Goal: Information Seeking & Learning: Find specific fact

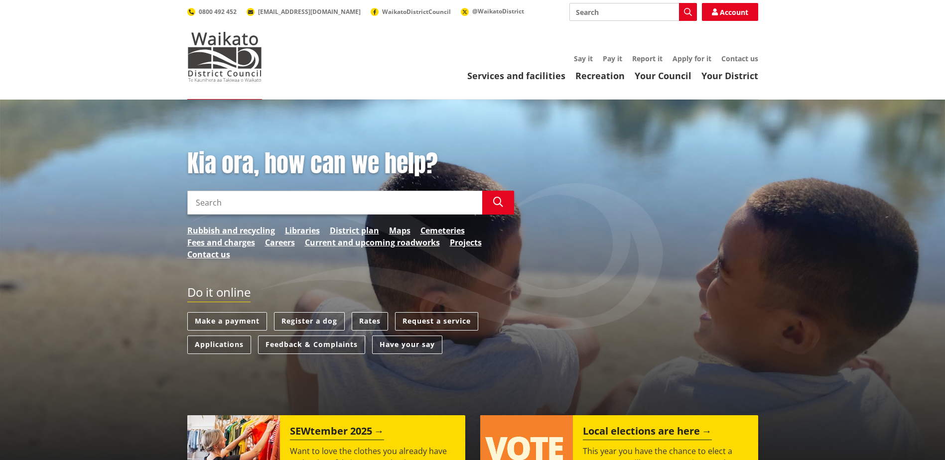
click at [369, 318] on link "Rates" at bounding box center [370, 321] width 36 height 18
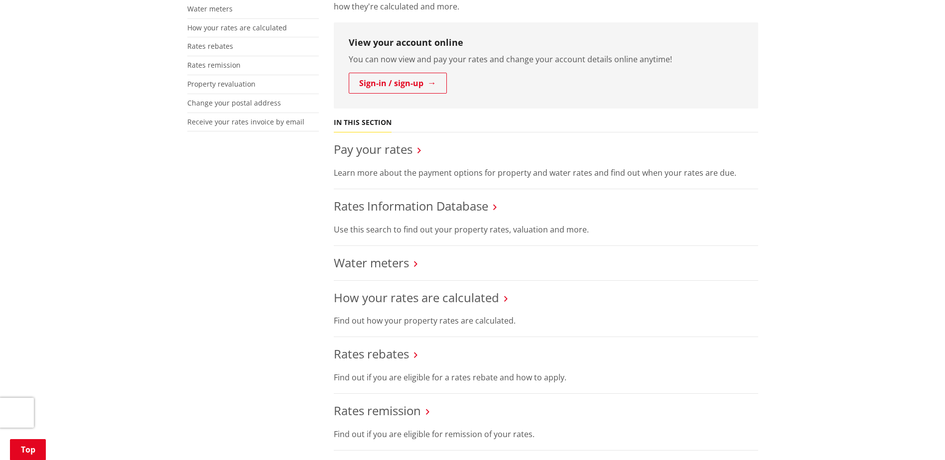
scroll to position [299, 0]
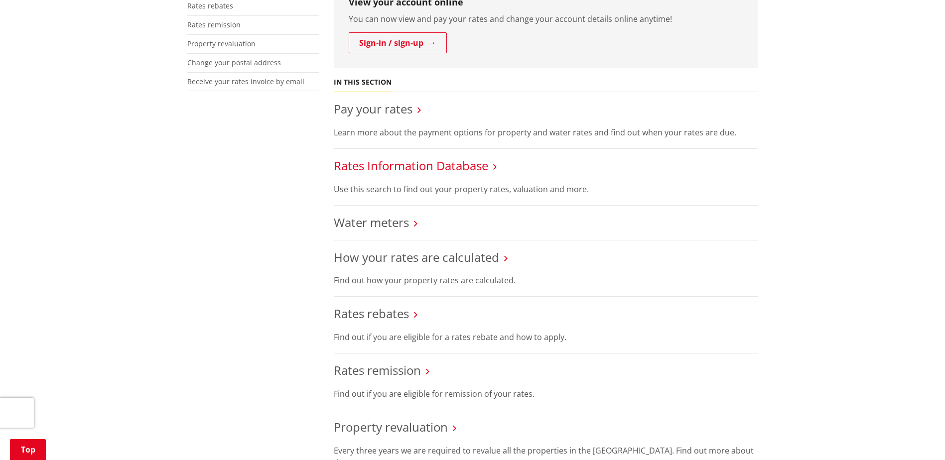
click at [413, 163] on link "Rates Information Database" at bounding box center [411, 165] width 154 height 16
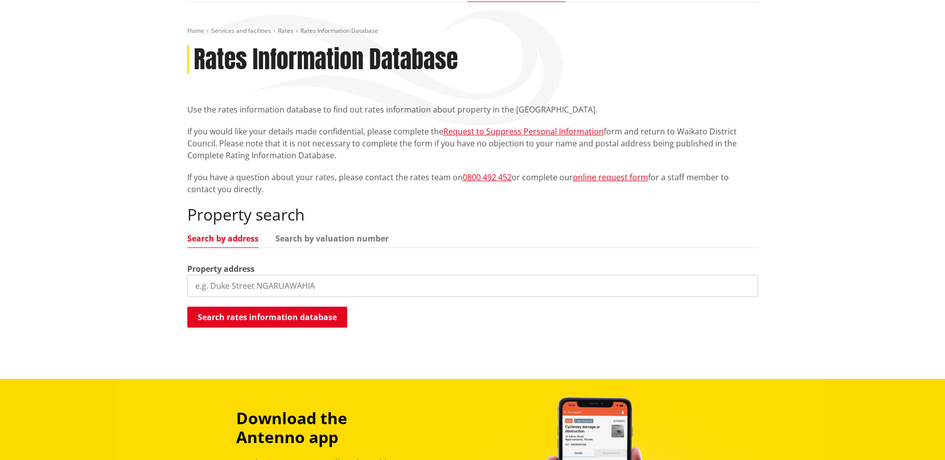
scroll to position [100, 0]
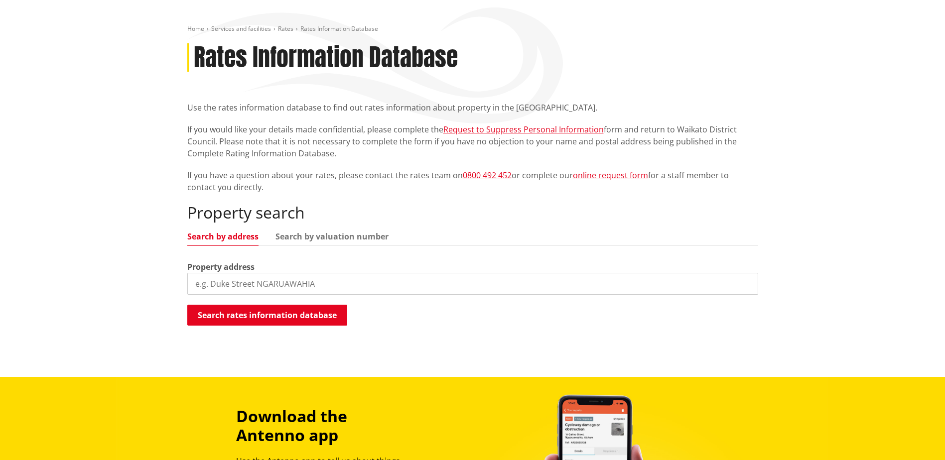
click at [381, 283] on input "search" at bounding box center [472, 284] width 571 height 22
type input "233 golding road"
click at [323, 318] on button "Search rates information database" at bounding box center [267, 315] width 160 height 21
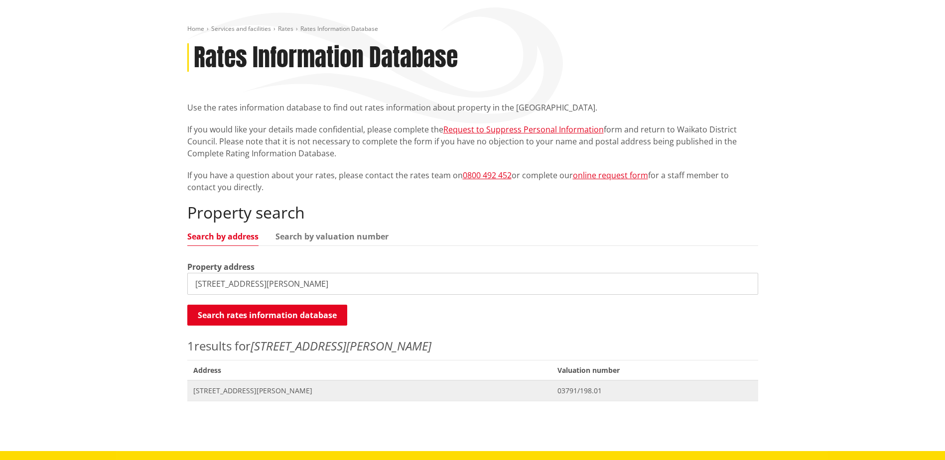
click at [256, 390] on span "233 Golding Road PUKEKOHE" at bounding box center [369, 391] width 353 height 10
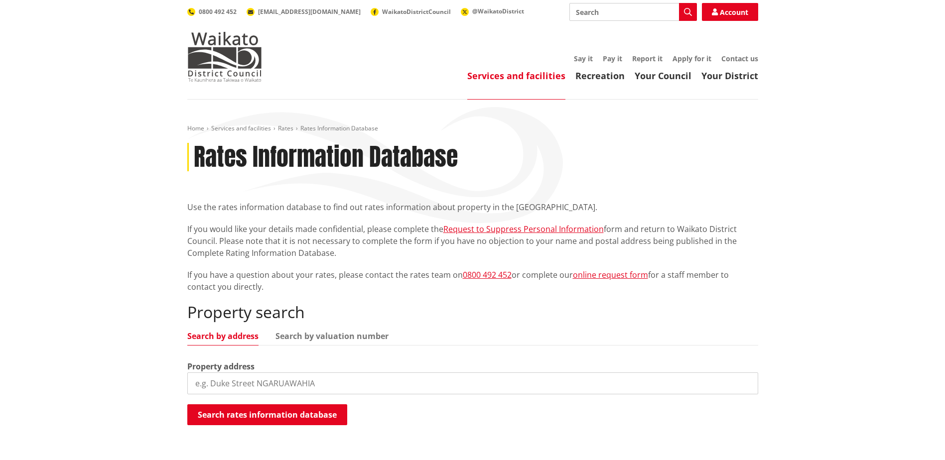
scroll to position [100, 0]
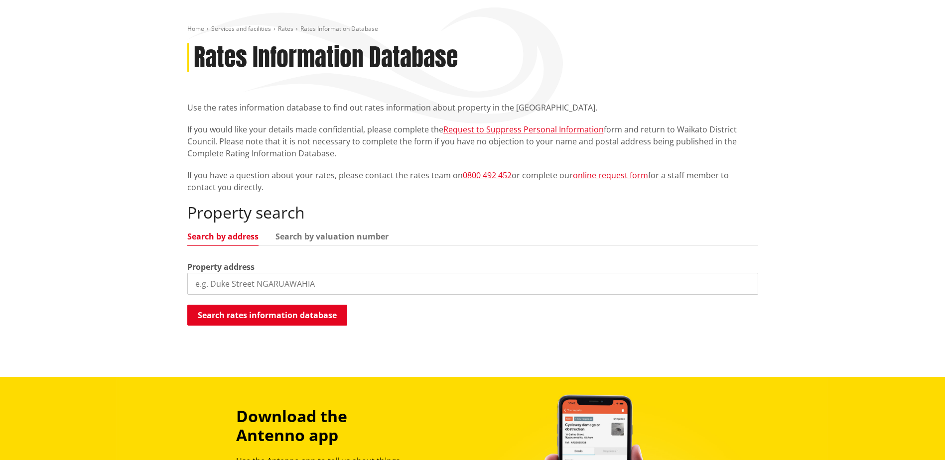
click at [297, 276] on input "search" at bounding box center [472, 284] width 571 height 22
type input "3 Bollard road"
click at [311, 313] on button "Search rates information database" at bounding box center [267, 315] width 160 height 21
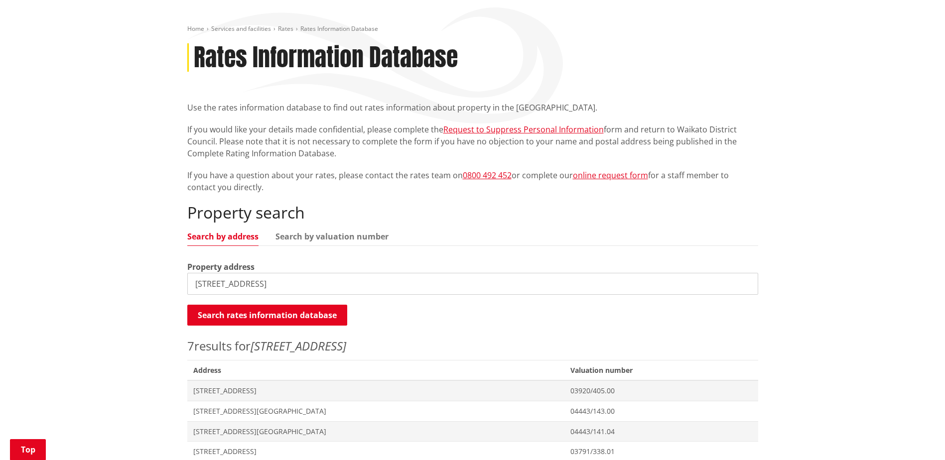
scroll to position [199, 0]
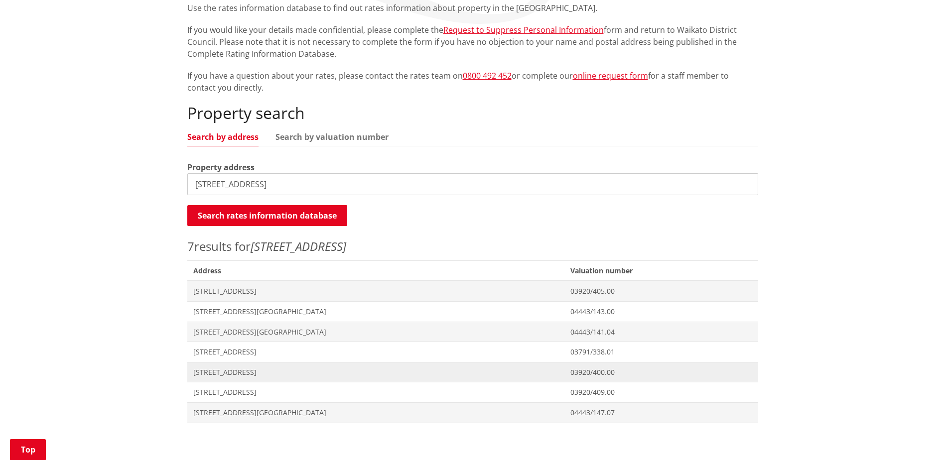
click at [240, 372] on span "3 Bollard Road TUAKAU" at bounding box center [375, 372] width 365 height 10
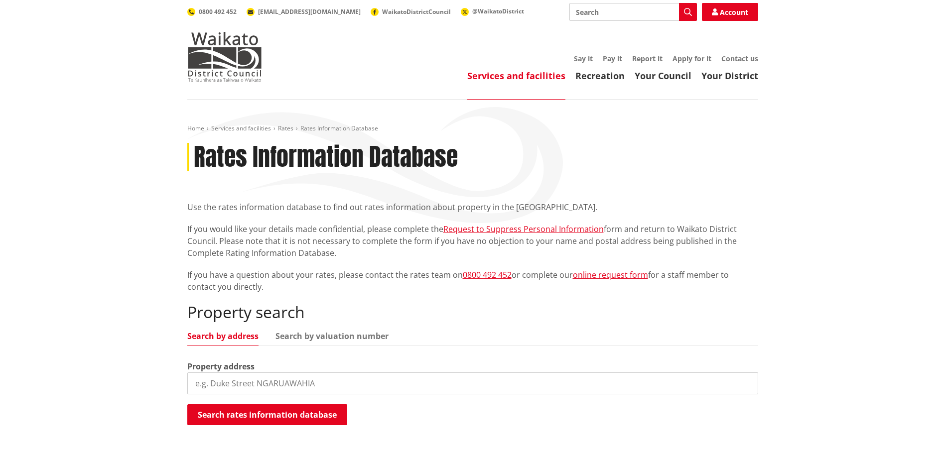
scroll to position [199, 0]
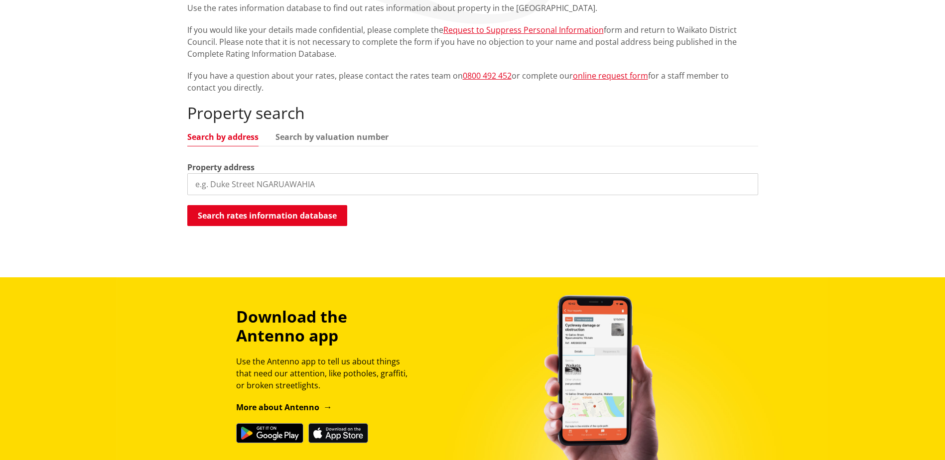
click at [300, 180] on input "search" at bounding box center [472, 184] width 571 height 22
type input "2"
type input "27 culverwell crescent"
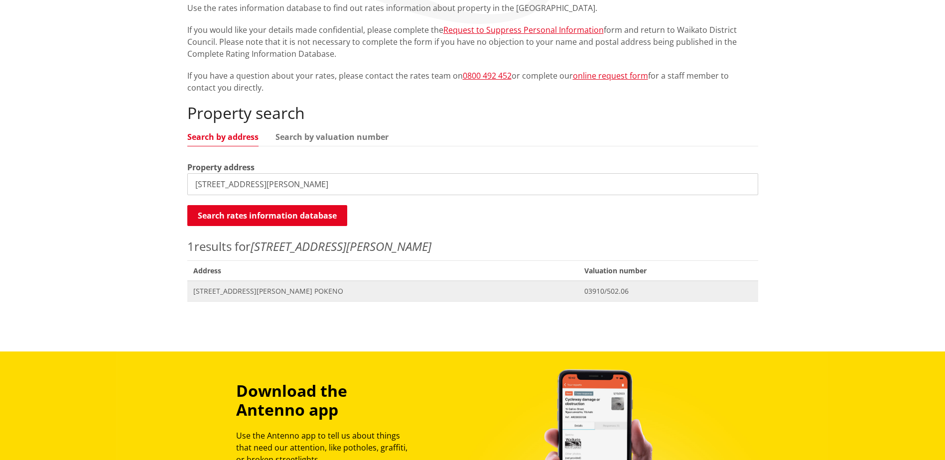
click at [263, 296] on span "Address 27 Culverwell Crescent POKENO" at bounding box center [382, 291] width 391 height 20
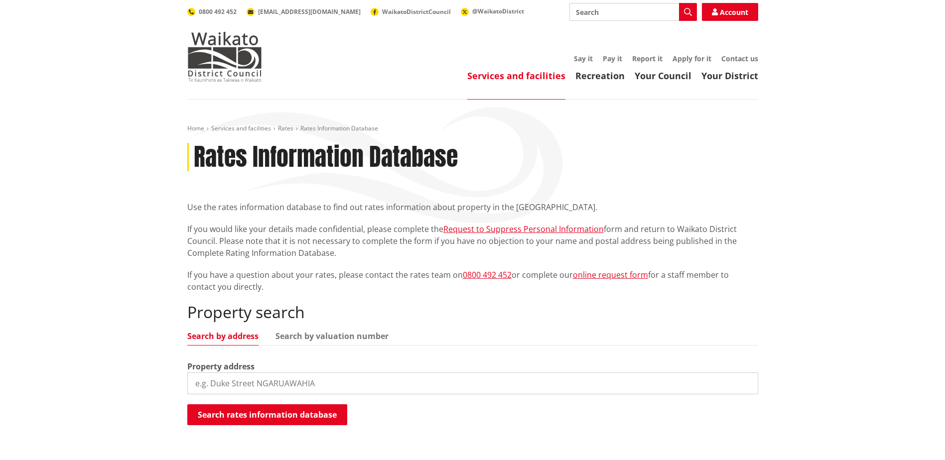
scroll to position [199, 0]
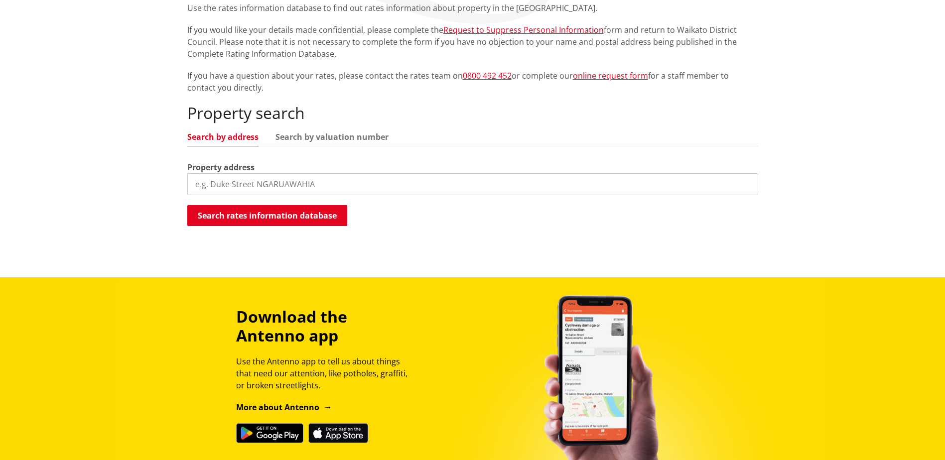
click at [344, 180] on input "search" at bounding box center [472, 184] width 571 height 22
type input "[STREET_ADDRESS]"
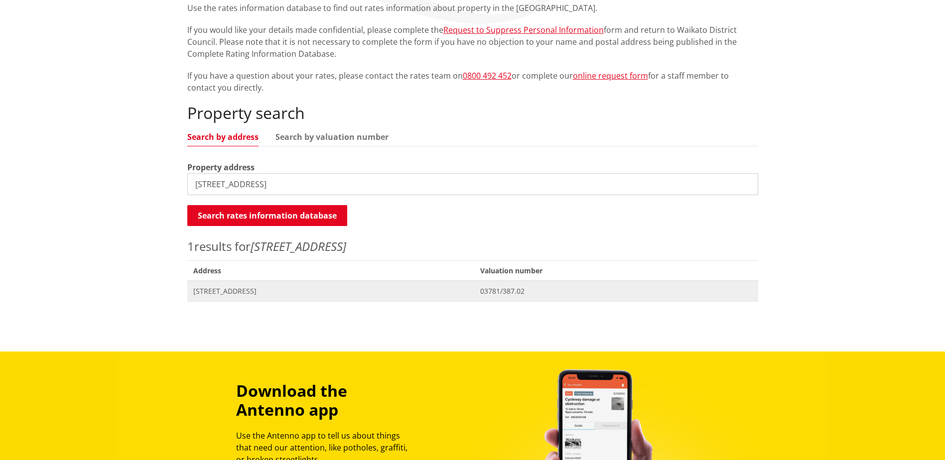
click at [206, 290] on span "[STREET_ADDRESS]" at bounding box center [330, 291] width 275 height 10
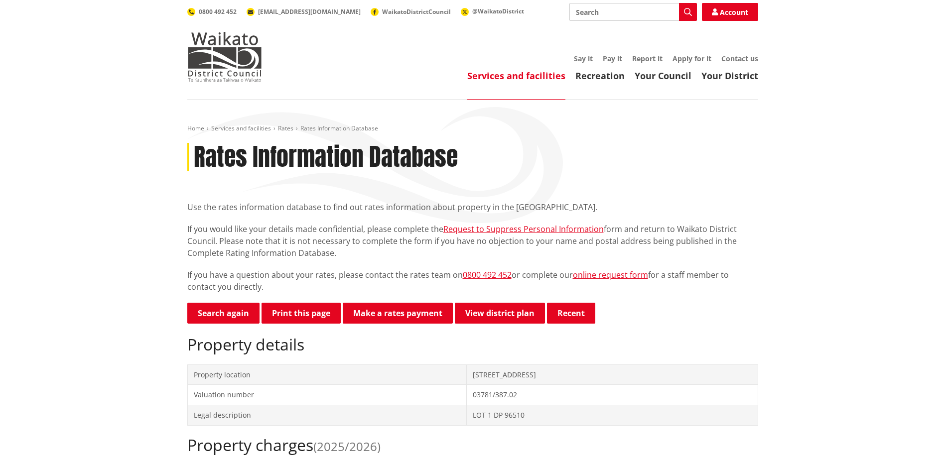
scroll to position [349, 0]
